Goal: Task Accomplishment & Management: Complete application form

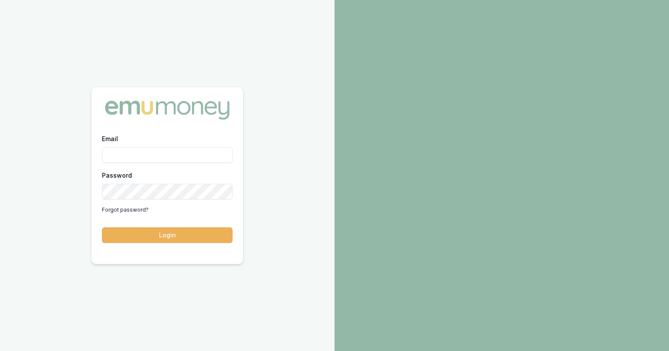
click at [159, 151] on input "Email" at bounding box center [167, 155] width 131 height 16
type input "mohit@molomofinance.com.au"
click at [137, 208] on link "Forgot password?" at bounding box center [125, 210] width 47 height 14
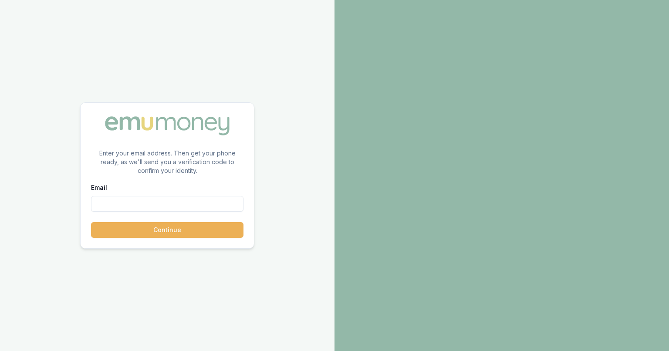
click at [137, 208] on input "Email" at bounding box center [167, 204] width 152 height 16
type input "M"
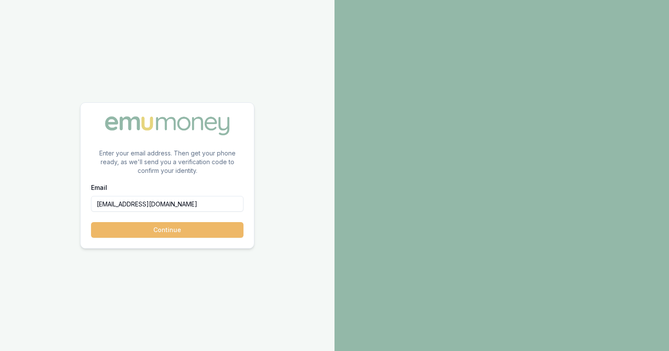
type input "mohit@molomofinance.com.au"
click at [153, 230] on button "Continue" at bounding box center [167, 230] width 152 height 16
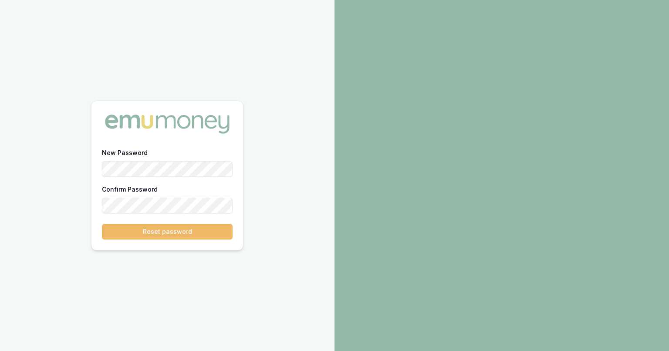
click at [158, 229] on button "Reset password" at bounding box center [167, 232] width 131 height 16
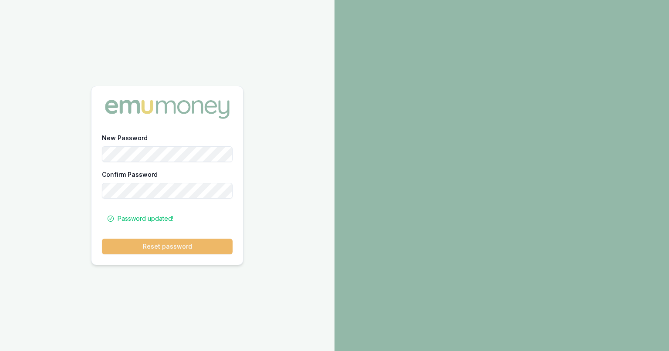
click at [174, 251] on button "Reset password" at bounding box center [167, 247] width 131 height 16
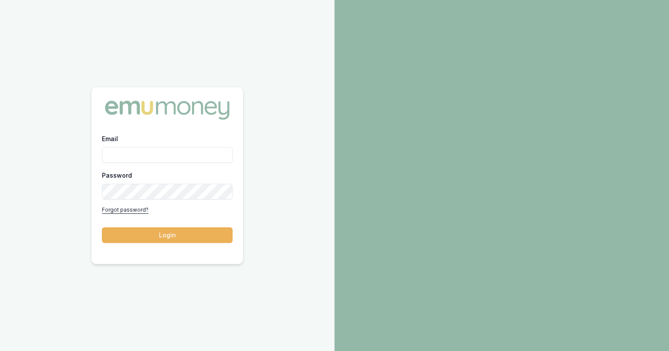
click at [134, 206] on link "Forgot password?" at bounding box center [125, 210] width 47 height 14
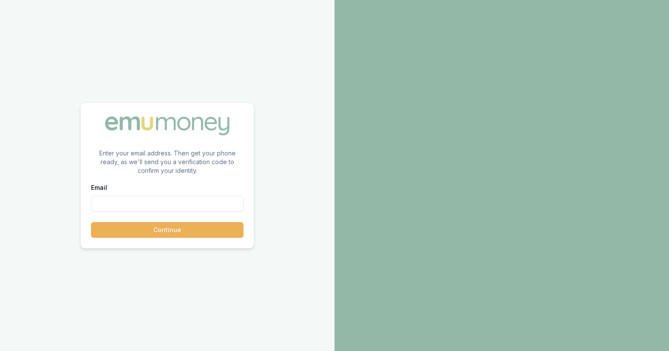
click at [134, 206] on input "Email" at bounding box center [167, 204] width 152 height 16
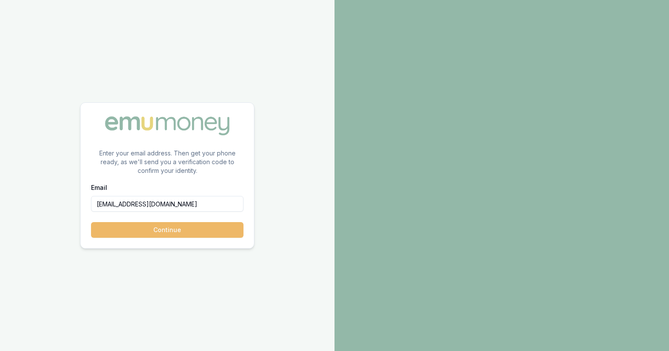
type input "mohit@molomofinance.com.au"
click at [149, 234] on button "Continue" at bounding box center [167, 230] width 152 height 16
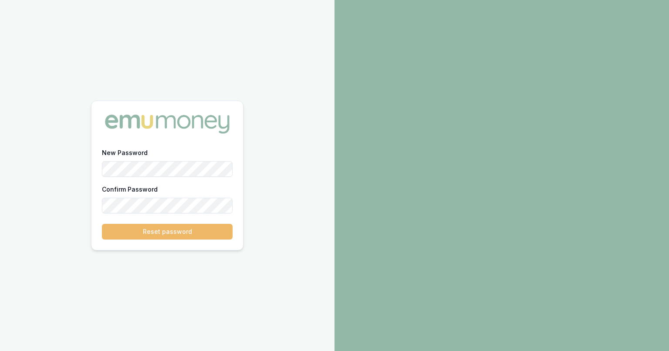
click at [169, 235] on button "Reset password" at bounding box center [167, 232] width 131 height 16
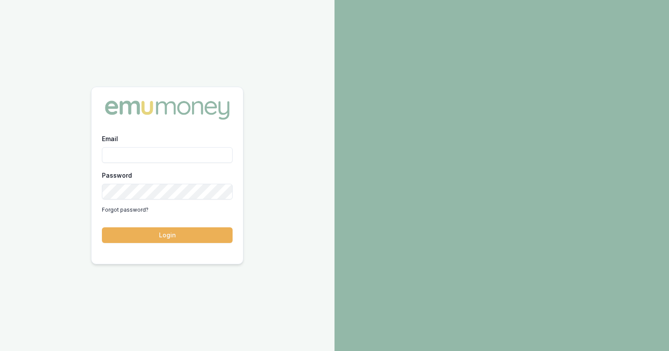
click at [286, 150] on div "Email Password Forgot password? Login" at bounding box center [167, 175] width 334 height 351
click at [128, 154] on input "Email" at bounding box center [167, 155] width 131 height 16
type input "mohit@molomofinance.com.au"
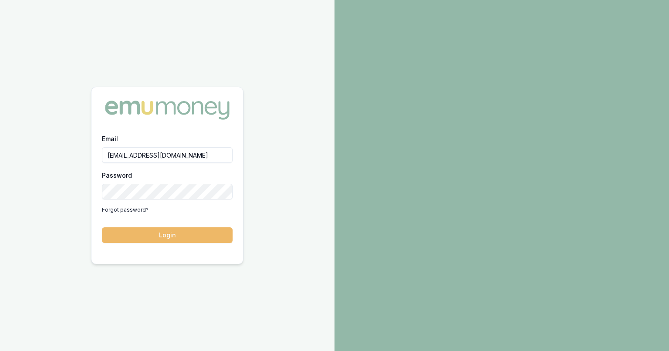
click at [163, 239] on button "Login" at bounding box center [167, 235] width 131 height 16
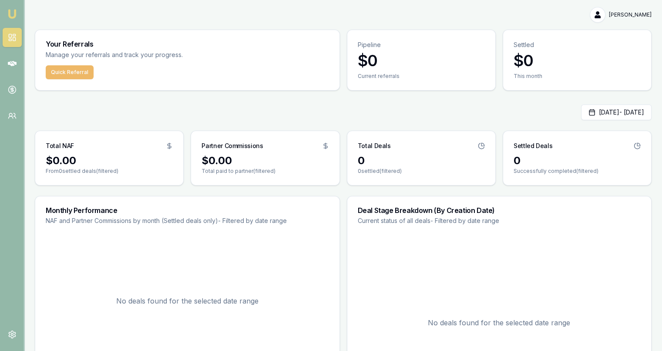
click at [73, 75] on button "Quick Referral" at bounding box center [70, 72] width 48 height 14
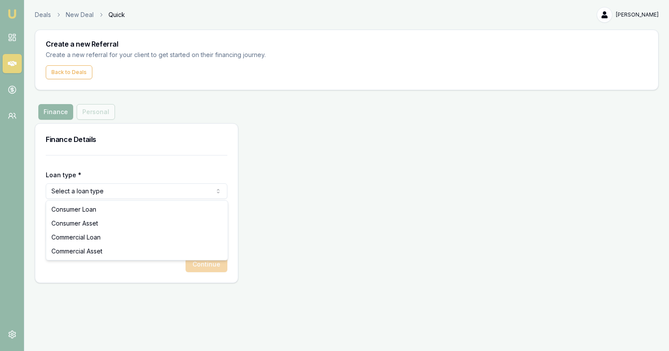
click at [111, 193] on html "Emu Money Deals New Deal Quick [PERSON_NAME] Toggle Menu Create a new Referral …" at bounding box center [334, 175] width 669 height 351
select select "CONSUMER_ASSET"
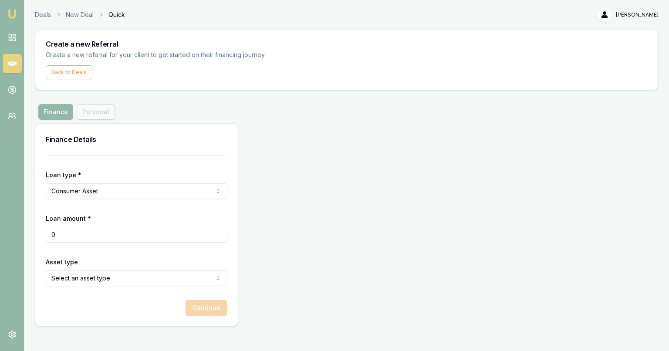
click at [92, 234] on input "0" at bounding box center [137, 235] width 182 height 16
type input "$0"
click at [106, 279] on html "Emu Money Deals New Deal Quick [PERSON_NAME] Toggle Menu Create a new Referral …" at bounding box center [334, 175] width 669 height 351
click at [335, 138] on html "Emu Money Deals New Deal Quick [PERSON_NAME] Toggle Menu Create a new Referral …" at bounding box center [334, 175] width 669 height 351
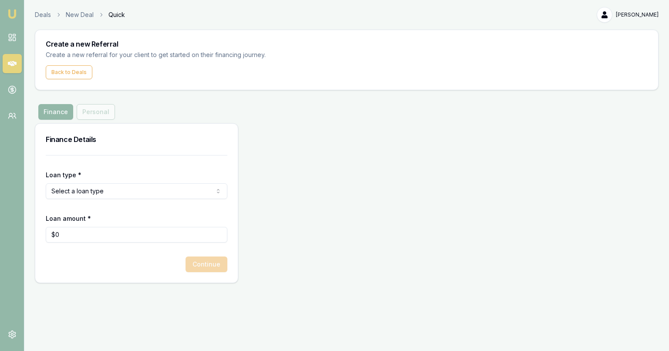
click at [131, 193] on html "Emu Money Deals New Deal Quick [PERSON_NAME] Toggle Menu Create a new Referral …" at bounding box center [334, 175] width 669 height 351
select select "COMMERCIAL_ASSET"
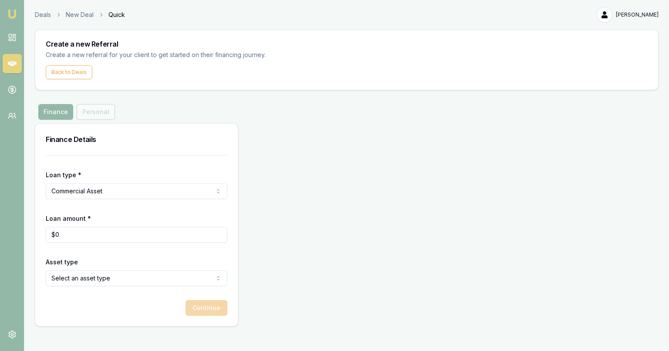
type input "0"
drag, startPoint x: 116, startPoint y: 237, endPoint x: 69, endPoint y: 227, distance: 48.2
click at [69, 227] on input "0" at bounding box center [137, 235] width 182 height 16
type input "$3"
click at [131, 188] on html "Emu Money Deals New Deal Quick [PERSON_NAME] Toggle Menu Create a new Referral …" at bounding box center [334, 175] width 669 height 351
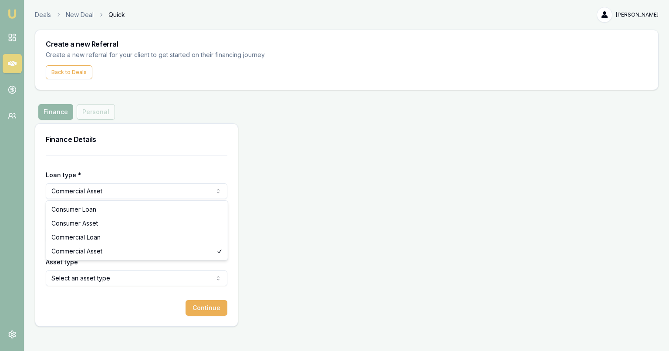
select select "CONSUMER_ASSET"
click at [112, 235] on input "3" at bounding box center [137, 235] width 182 height 16
type input "$34,000"
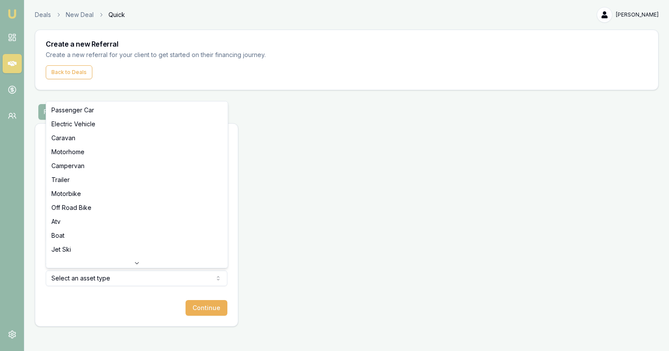
click at [99, 277] on html "Emu Money Deals New Deal Quick [PERSON_NAME] Toggle Menu Create a new Referral …" at bounding box center [334, 175] width 669 height 351
select select "TRAILER"
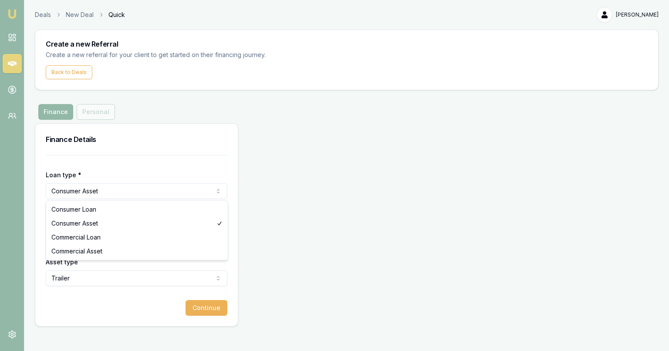
click at [101, 191] on html "Emu Money Deals New Deal Quick [PERSON_NAME] Toggle Menu Create a new Referral …" at bounding box center [334, 175] width 669 height 351
select select "COMMERCIAL_ASSET"
click at [98, 237] on input "34000" at bounding box center [137, 235] width 182 height 16
type input "3"
type input "$28,000"
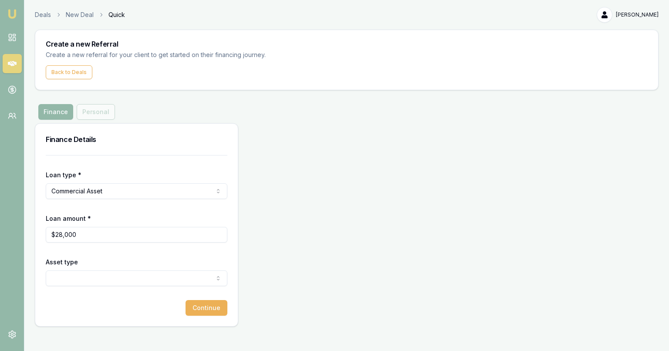
click at [111, 206] on form "Loan type * Commercial Asset Consumer Loan Consumer Asset Commercial Loan Comme…" at bounding box center [137, 235] width 182 height 161
click at [117, 195] on html "Emu Money Deals New Deal Quick [PERSON_NAME] Toggle Menu Create a new Referral …" at bounding box center [334, 175] width 669 height 351
click at [288, 182] on html "Emu Money Deals New Deal Quick [PERSON_NAME] Toggle Menu Create a new Referral …" at bounding box center [334, 175] width 669 height 351
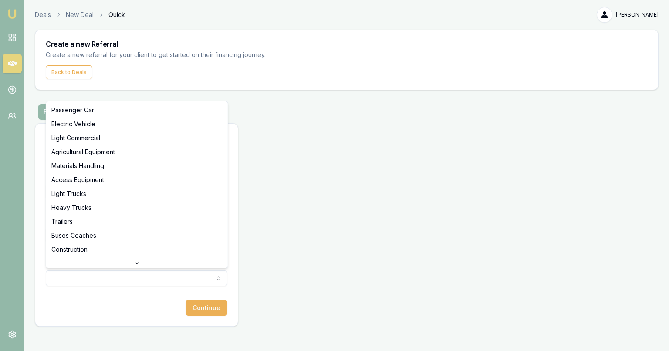
click at [192, 276] on html "Emu Money Deals New Deal Quick [PERSON_NAME] Toggle Menu Create a new Referral …" at bounding box center [334, 175] width 669 height 351
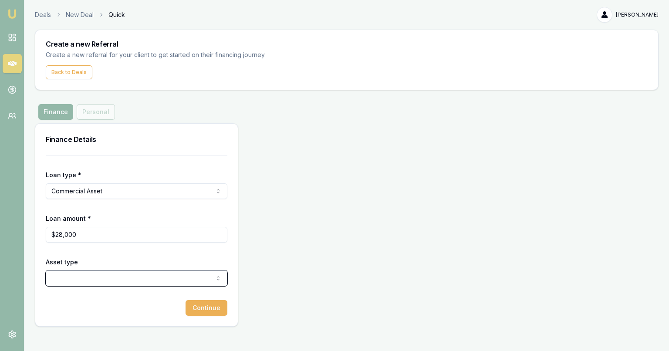
click at [190, 275] on html "Emu Money Deals New Deal Quick [PERSON_NAME] Toggle Menu Create a new Referral …" at bounding box center [334, 175] width 669 height 351
click at [125, 281] on html "Emu Money Deals New Deal Quick [PERSON_NAME] Toggle Menu Create a new Referral …" at bounding box center [334, 175] width 669 height 351
click at [110, 45] on h3 "Create a new Referral" at bounding box center [347, 43] width 602 height 7
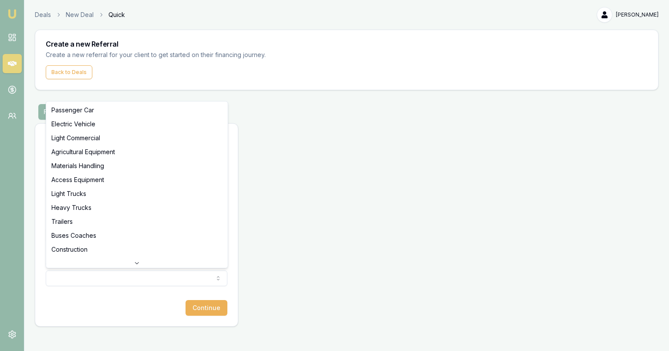
click at [111, 278] on html "Emu Money Deals New Deal Quick [PERSON_NAME] Toggle Menu Create a new Referral …" at bounding box center [334, 175] width 669 height 351
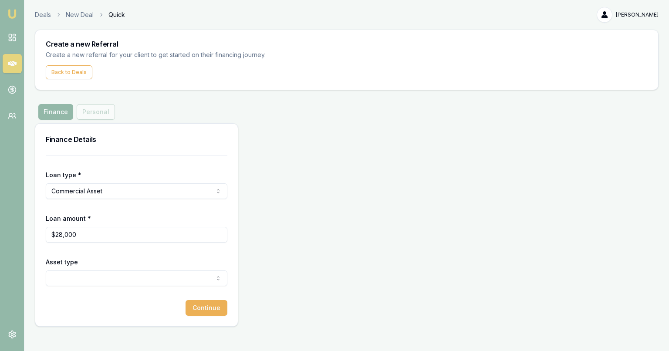
click at [108, 281] on html "Emu Money Deals New Deal Quick [PERSON_NAME] Toggle Menu Create a new Referral …" at bounding box center [334, 175] width 669 height 351
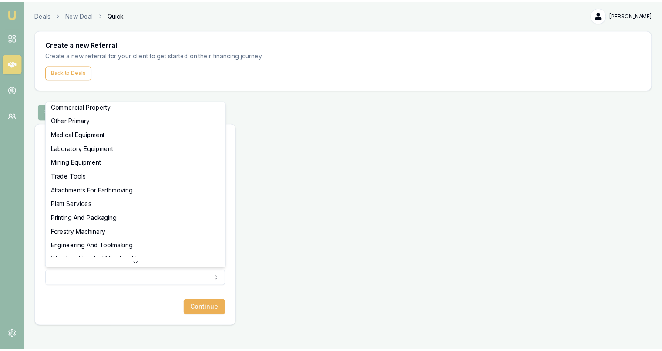
scroll to position [0, 0]
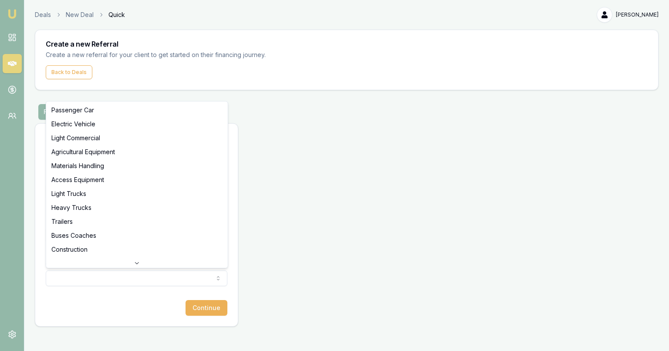
select select "LIGHT_COMMERCIAL"
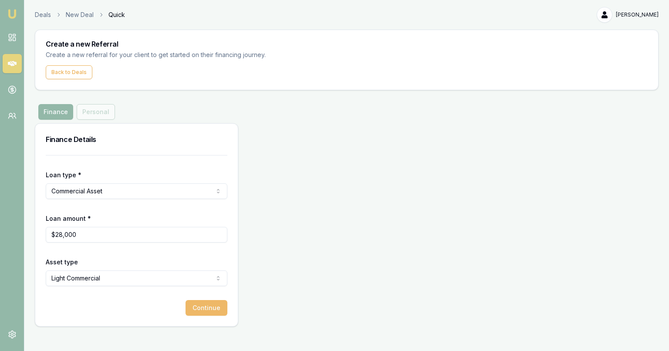
click at [209, 306] on button "Continue" at bounding box center [206, 308] width 42 height 16
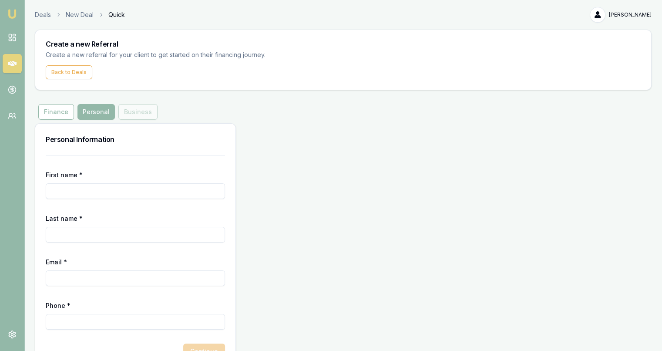
click at [110, 188] on input "First name *" at bounding box center [135, 191] width 179 height 16
type input "Muzammail"
click at [85, 230] on input "Last name *" at bounding box center [135, 235] width 179 height 16
type input "Shaheen"
click at [81, 321] on input "Phone *" at bounding box center [135, 322] width 179 height 16
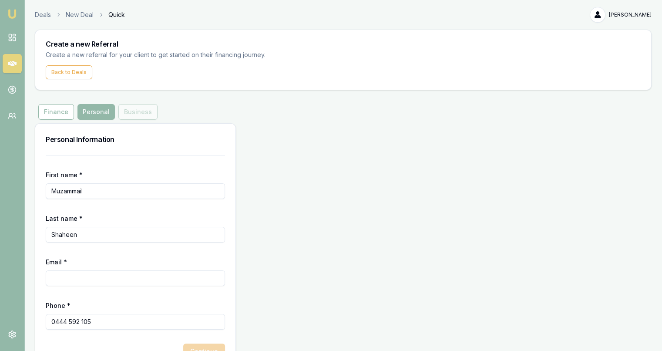
type input "0444 592 105"
click at [84, 335] on form "First name * Muzammail Last name * [PERSON_NAME] Email * Phone * [PHONE_NUMBER]…" at bounding box center [135, 257] width 179 height 204
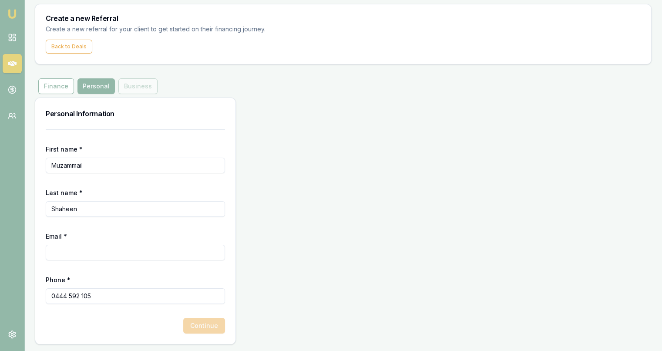
click at [200, 328] on div "Continue" at bounding box center [135, 326] width 179 height 16
click at [76, 250] on input "Email *" at bounding box center [135, 253] width 179 height 16
click at [76, 271] on form "First name * Muzammail Last name * [PERSON_NAME] Email * Phone * [PHONE_NUMBER]…" at bounding box center [135, 231] width 179 height 204
click at [86, 250] on input "Email *" at bounding box center [135, 253] width 179 height 16
click at [107, 276] on div "Phone * [PHONE_NUMBER]" at bounding box center [135, 289] width 179 height 30
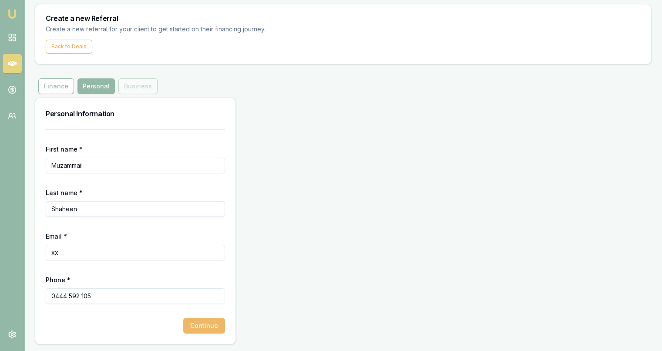
click at [215, 327] on button "Continue" at bounding box center [204, 326] width 42 height 16
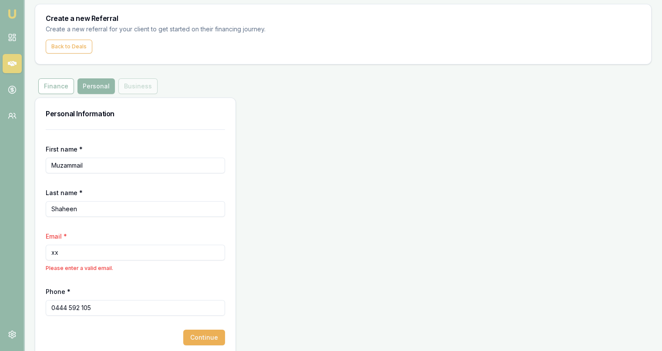
scroll to position [37, 0]
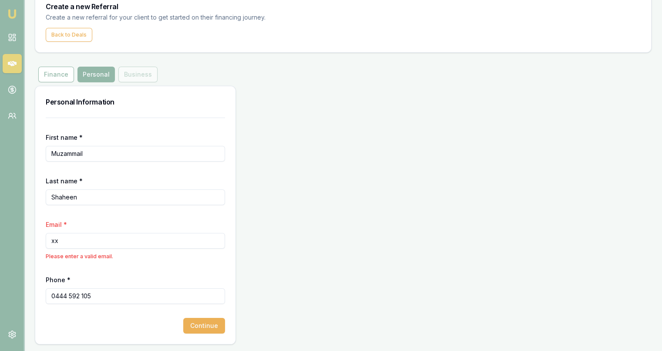
click at [126, 292] on input "0444 592 105" at bounding box center [135, 296] width 179 height 16
click at [76, 241] on input "xx" at bounding box center [135, 241] width 179 height 16
type input "x"
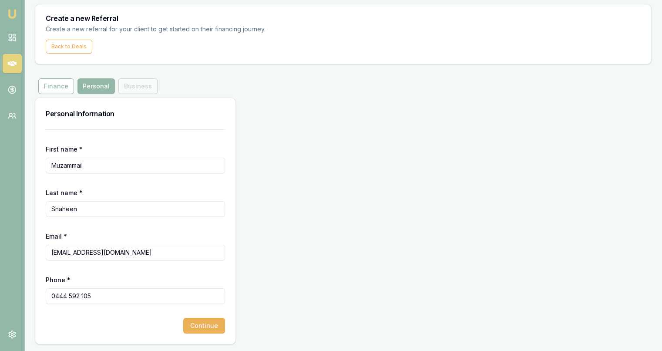
type input "[EMAIL_ADDRESS][DOMAIN_NAME]"
click at [182, 219] on form "First name * Muzammail Last name * [PERSON_NAME] * [EMAIL_ADDRESS][DOMAIN_NAME]…" at bounding box center [135, 231] width 179 height 204
click at [82, 166] on input "Muzammail" at bounding box center [135, 166] width 179 height 16
type input "[PERSON_NAME]"
click at [96, 182] on form "First name * [PERSON_NAME] Last name * [PERSON_NAME] * [EMAIL_ADDRESS][DOMAIN_N…" at bounding box center [135, 231] width 179 height 204
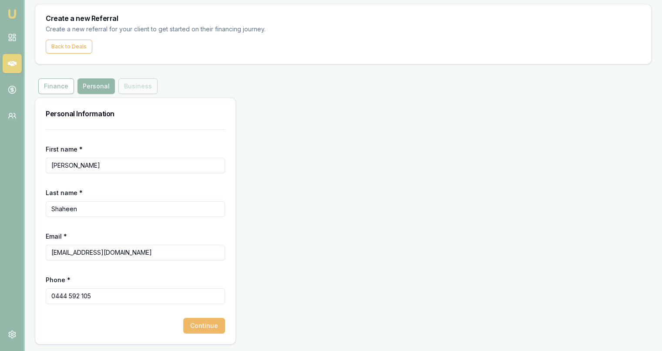
click at [213, 331] on button "Continue" at bounding box center [204, 326] width 42 height 16
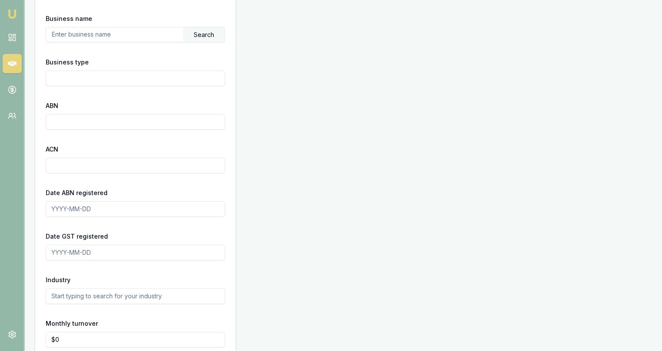
scroll to position [184, 0]
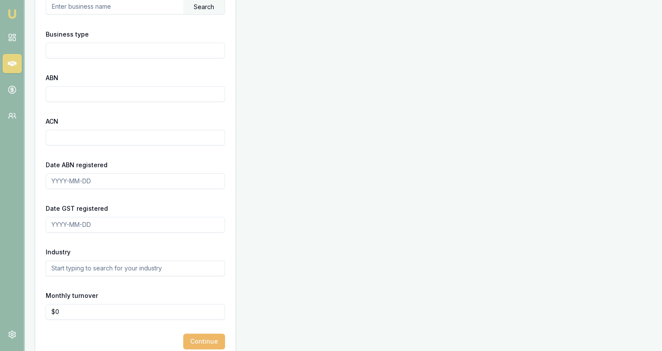
click at [209, 336] on button "Continue" at bounding box center [204, 341] width 42 height 16
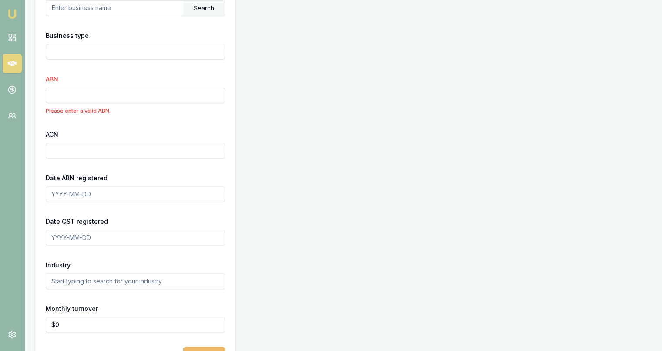
scroll to position [179, 0]
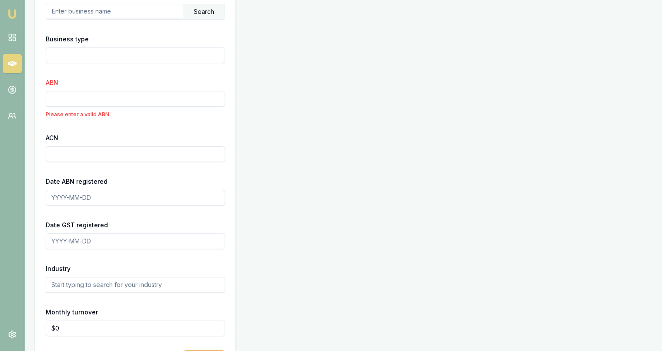
click at [71, 100] on input "ABN" at bounding box center [135, 99] width 179 height 16
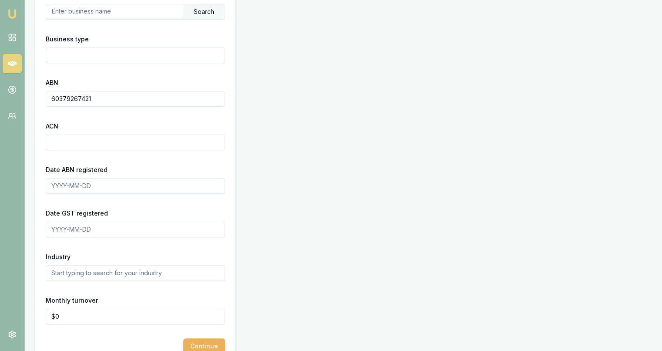
type input "60379267421"
click at [84, 121] on div "ACN" at bounding box center [135, 136] width 179 height 30
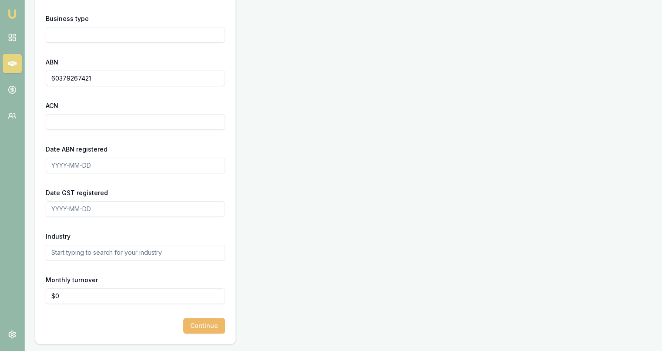
click at [205, 324] on button "Continue" at bounding box center [204, 326] width 42 height 16
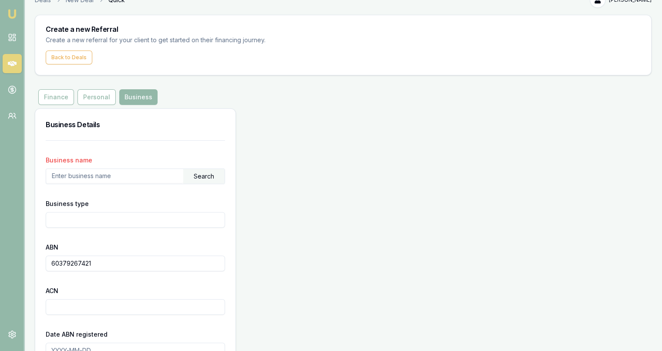
click at [111, 179] on input "text" at bounding box center [114, 176] width 137 height 14
type input "[PERSON_NAME]"
drag, startPoint x: 122, startPoint y: 251, endPoint x: 71, endPoint y: 232, distance: 54.1
click at [71, 232] on form "Business name [PERSON_NAME] Search Business type ABN 60379267421 ACN Date ABN r…" at bounding box center [135, 329] width 179 height 378
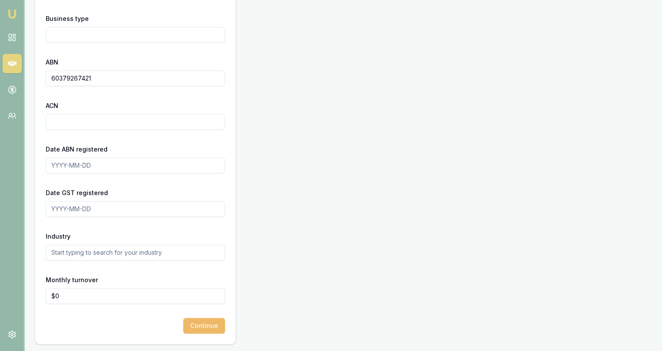
click at [208, 326] on button "Continue" at bounding box center [204, 326] width 42 height 16
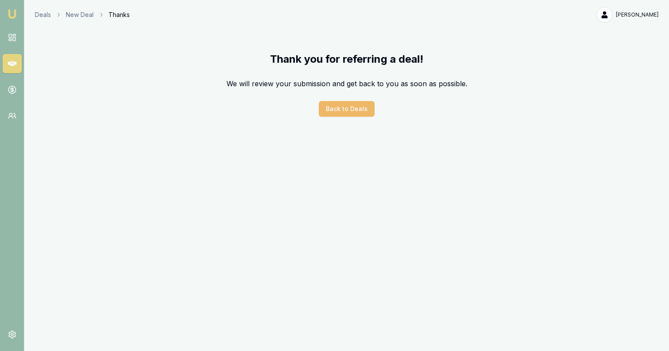
click at [366, 112] on button "Back to Deals" at bounding box center [347, 109] width 56 height 16
